Goal: Task Accomplishment & Management: Use online tool/utility

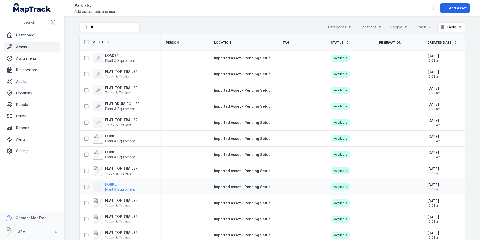
click at [121, 185] on strong "FORKLIFT" at bounding box center [120, 184] width 30 height 5
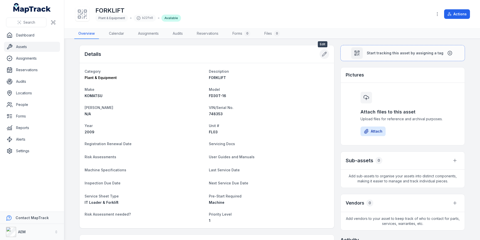
click at [323, 54] on icon at bounding box center [324, 53] width 5 height 5
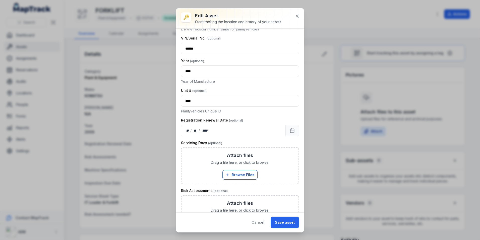
scroll to position [201, 0]
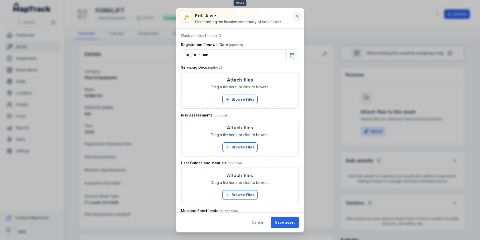
click at [299, 18] on icon at bounding box center [297, 16] width 5 height 5
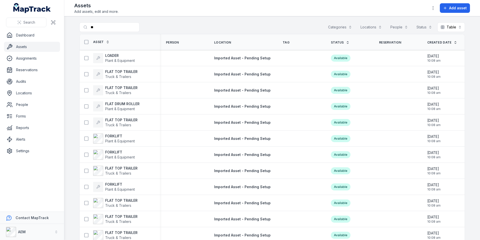
drag, startPoint x: 97, startPoint y: 21, endPoint x: 91, endPoint y: 22, distance: 6.7
click at [91, 22] on main "Search for assets ** Categories Locations People Status Table ***** Asset Perso…" at bounding box center [272, 127] width 416 height 223
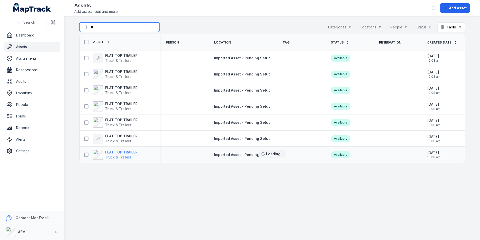
type input "**"
click at [129, 149] on strong "FLAT TOP TRAILER" at bounding box center [121, 151] width 32 height 5
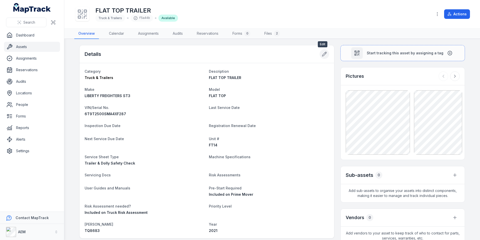
click at [324, 57] on button at bounding box center [325, 54] width 10 height 10
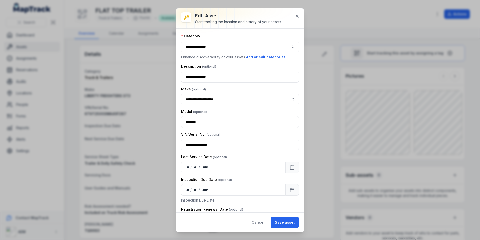
click at [305, 14] on div "**********" at bounding box center [240, 120] width 480 height 240
click at [299, 15] on icon at bounding box center [297, 16] width 5 height 5
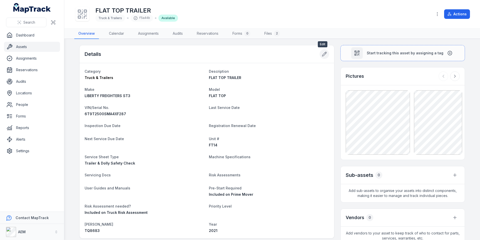
click at [325, 57] on button at bounding box center [325, 54] width 10 height 10
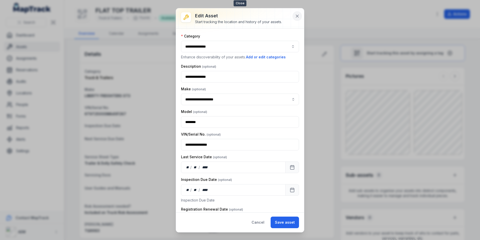
click at [295, 13] on button at bounding box center [298, 16] width 10 height 10
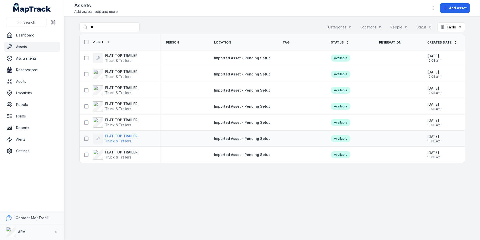
click at [129, 137] on strong "FLAT TOP TRAILER" at bounding box center [121, 135] width 32 height 5
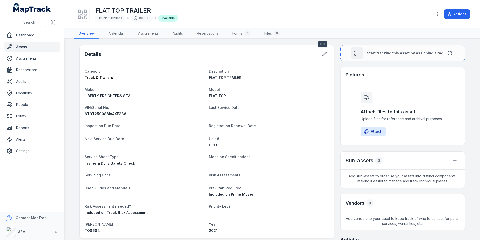
click at [327, 56] on div at bounding box center [325, 54] width 10 height 10
click at [326, 56] on button at bounding box center [325, 54] width 10 height 10
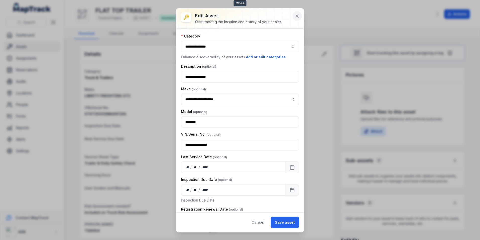
click at [297, 17] on icon at bounding box center [297, 16] width 5 height 5
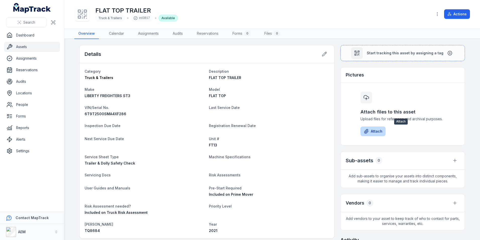
click at [371, 133] on button "Attach" at bounding box center [373, 131] width 25 height 10
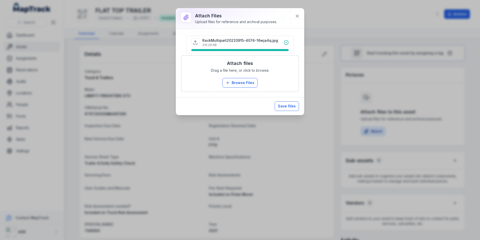
click at [289, 102] on button "Save files" at bounding box center [287, 106] width 24 height 10
